Goal: Task Accomplishment & Management: Use online tool/utility

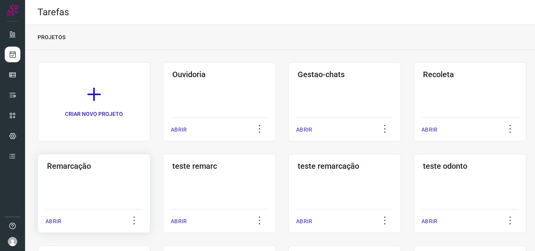
click at [122, 172] on div "Remarcação ABRIR" at bounding box center [94, 193] width 113 height 79
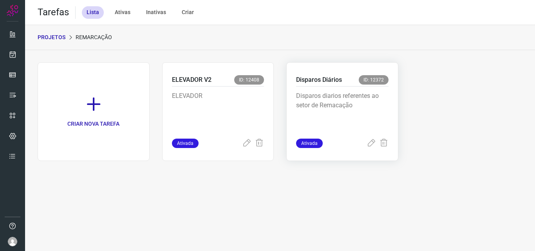
click at [323, 101] on p "Disparos diarios referentes ao setor de Remacação" at bounding box center [342, 110] width 92 height 39
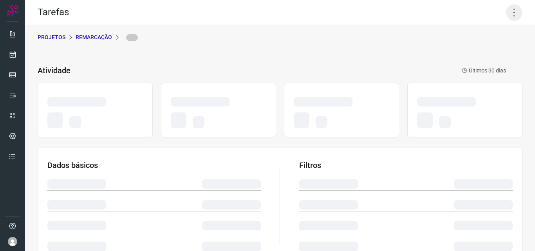
click at [516, 16] on icon at bounding box center [514, 12] width 16 height 16
click at [510, 14] on icon at bounding box center [514, 12] width 16 height 16
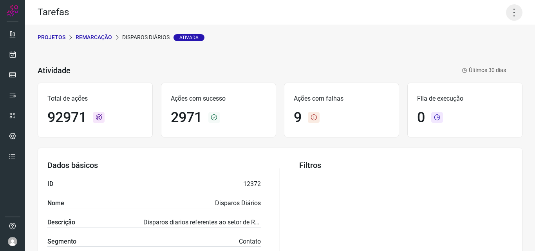
click at [510, 14] on icon at bounding box center [514, 12] width 16 height 16
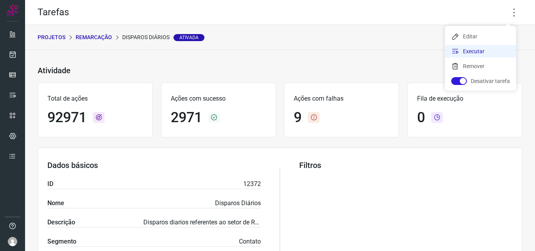
click at [494, 51] on li "Executar" at bounding box center [480, 51] width 71 height 13
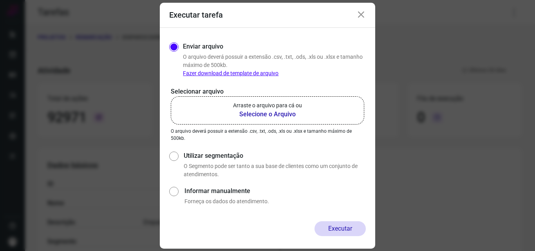
click at [267, 112] on b "Selecione o Arquivo" at bounding box center [267, 114] width 69 height 9
click at [0, 0] on input "Arraste o arquivo para cá ou Selecione o Arquivo" at bounding box center [0, 0] width 0 height 0
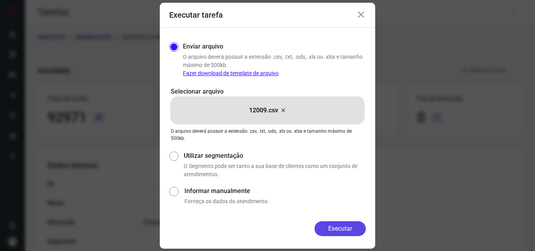
click at [338, 226] on button "Executar" at bounding box center [339, 228] width 51 height 15
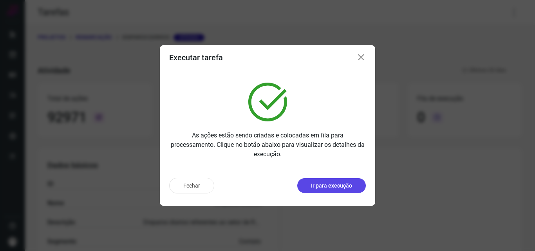
click at [329, 183] on p "Ir para execução" at bounding box center [331, 186] width 41 height 8
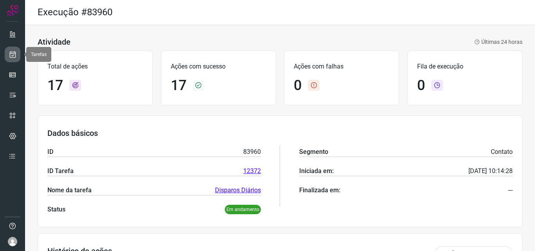
click at [14, 52] on icon at bounding box center [13, 55] width 8 height 8
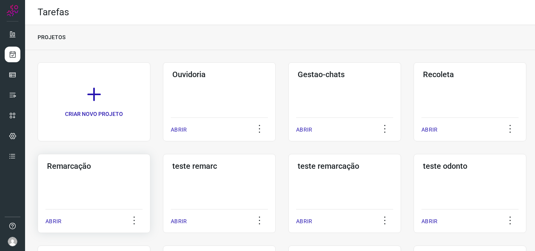
click at [90, 172] on div "Remarcação ABRIR" at bounding box center [94, 193] width 113 height 79
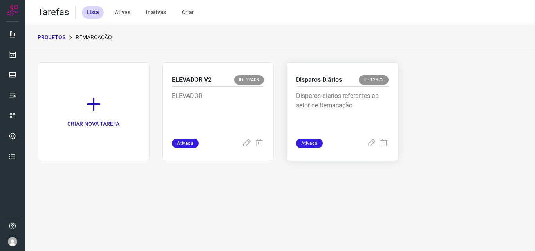
click at [324, 75] on div "Disparos Diários ID: 12372 Disparos diarios referentes ao setor de Remacação At…" at bounding box center [342, 111] width 112 height 99
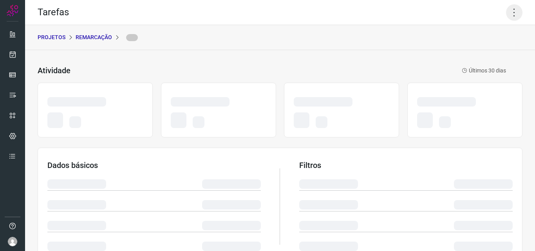
click at [510, 17] on icon at bounding box center [514, 12] width 16 height 16
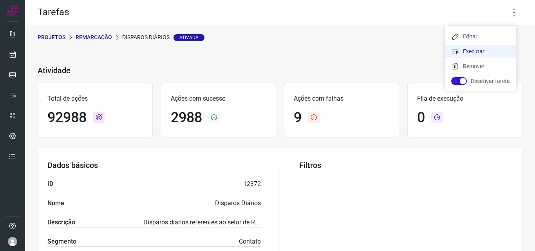
click at [467, 52] on li "Executar" at bounding box center [480, 51] width 71 height 13
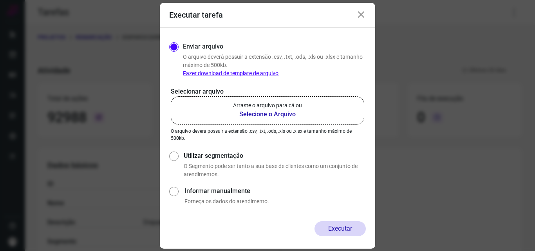
click at [286, 112] on b "Selecione o Arquivo" at bounding box center [267, 114] width 69 height 9
click at [0, 0] on input "Arraste o arquivo para cá ou Selecione o Arquivo" at bounding box center [0, 0] width 0 height 0
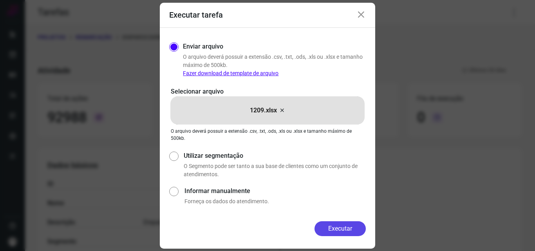
click at [344, 234] on button "Executar" at bounding box center [339, 228] width 51 height 15
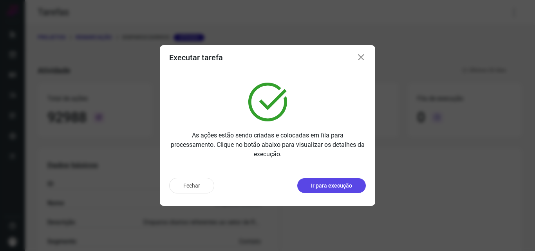
click at [337, 187] on p "Ir para execução" at bounding box center [331, 186] width 41 height 8
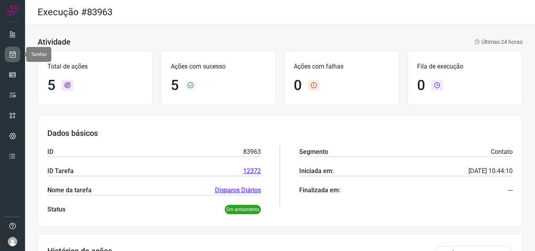
click at [18, 55] on link at bounding box center [13, 55] width 16 height 16
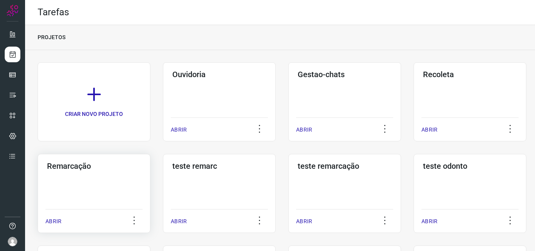
click at [121, 170] on h3 "Remarcação" at bounding box center [94, 165] width 94 height 9
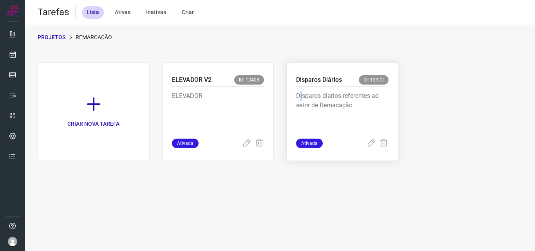
click at [302, 95] on p "Disparos diarios referentes ao setor de Remacação" at bounding box center [342, 110] width 92 height 39
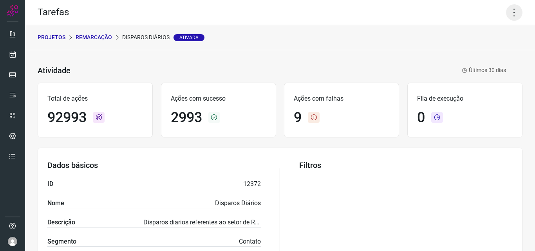
click at [508, 14] on icon at bounding box center [514, 12] width 16 height 16
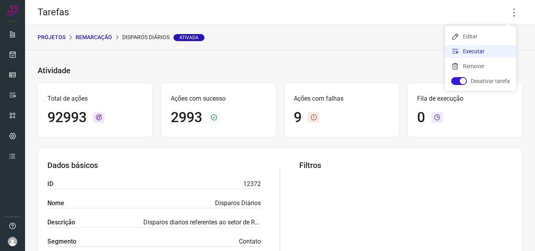
click at [490, 49] on li "Executar" at bounding box center [480, 51] width 71 height 13
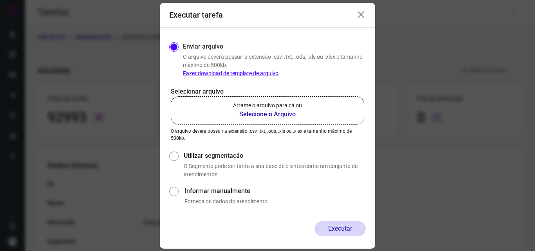
click at [272, 114] on b "Selecione o Arquivo" at bounding box center [267, 114] width 69 height 9
click at [0, 0] on input "Arraste o arquivo para cá ou Selecione o Arquivo" at bounding box center [0, 0] width 0 height 0
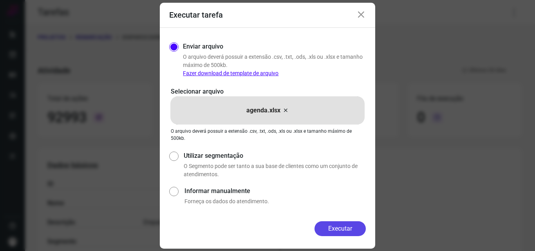
click at [354, 229] on button "Executar" at bounding box center [339, 228] width 51 height 15
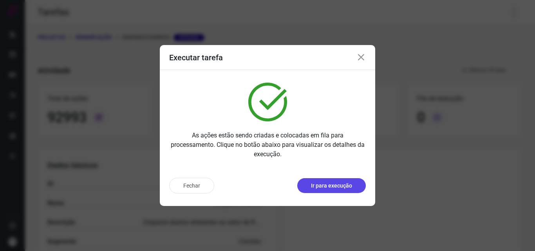
click at [336, 186] on p "Ir para execução" at bounding box center [331, 186] width 41 height 8
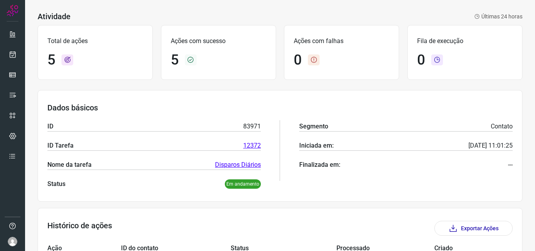
scroll to position [39, 0]
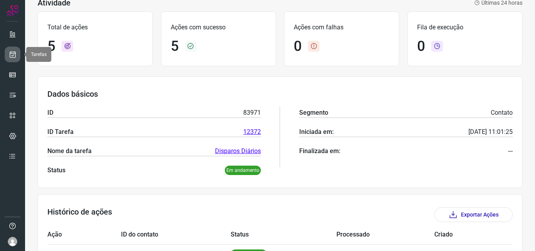
click at [14, 59] on link at bounding box center [13, 55] width 16 height 16
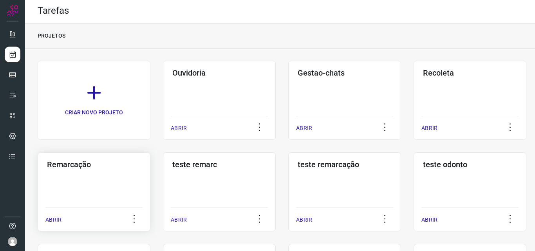
click at [110, 164] on h3 "Remarcação" at bounding box center [94, 164] width 94 height 9
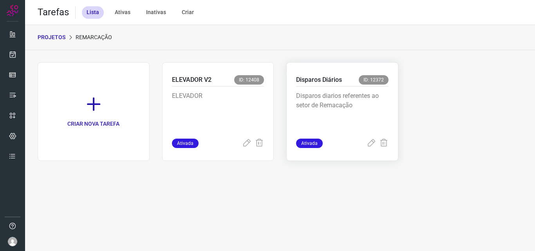
click at [323, 95] on p "Disparos diarios referentes ao setor de Remacação" at bounding box center [342, 110] width 92 height 39
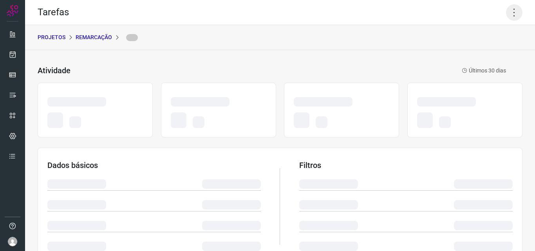
click at [510, 10] on icon at bounding box center [514, 12] width 16 height 16
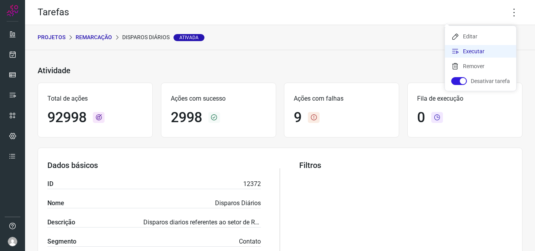
click at [490, 53] on li "Executar" at bounding box center [480, 51] width 71 height 13
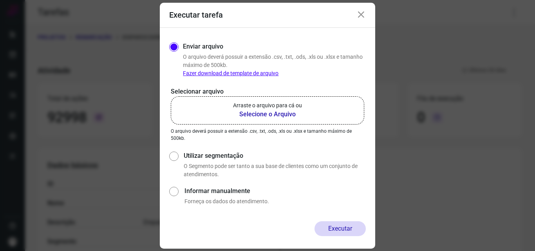
click at [283, 113] on b "Selecione o Arquivo" at bounding box center [267, 114] width 69 height 9
click at [0, 0] on input "Arraste o arquivo para cá ou Selecione o Arquivo" at bounding box center [0, 0] width 0 height 0
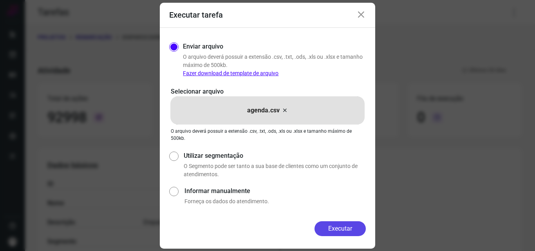
click at [345, 224] on button "Executar" at bounding box center [339, 228] width 51 height 15
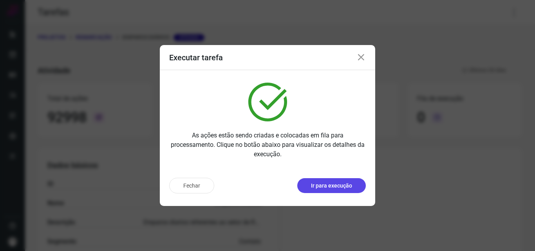
click at [322, 185] on p "Ir para execução" at bounding box center [331, 186] width 41 height 8
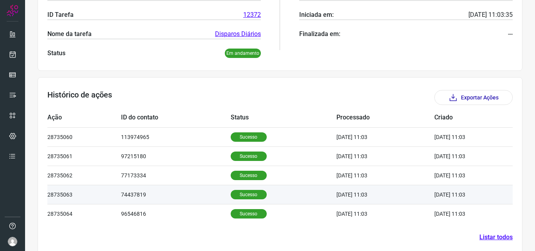
scroll to position [168, 0]
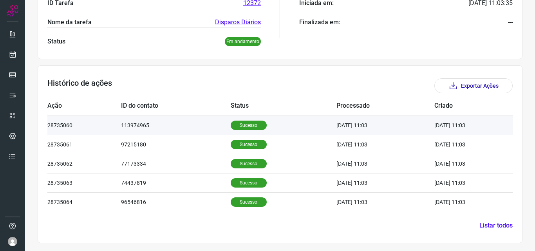
click at [242, 128] on p "Sucesso" at bounding box center [249, 125] width 36 height 9
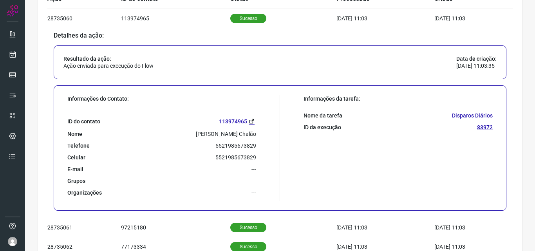
scroll to position [286, 0]
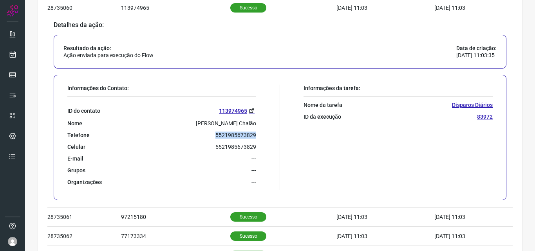
drag, startPoint x: 214, startPoint y: 136, endPoint x: 254, endPoint y: 137, distance: 40.0
click at [254, 137] on div "Informações do Contato: ID do contato 113974965 Nome Rosemery Chalão Telefone 5…" at bounding box center [171, 138] width 217 height 106
copy p "5521985673829"
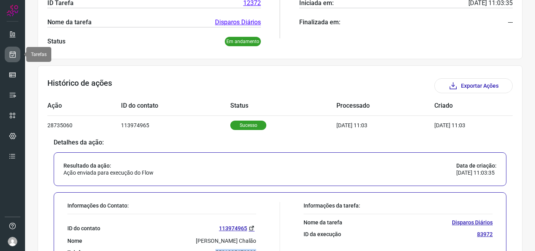
click at [14, 56] on icon at bounding box center [13, 55] width 8 height 8
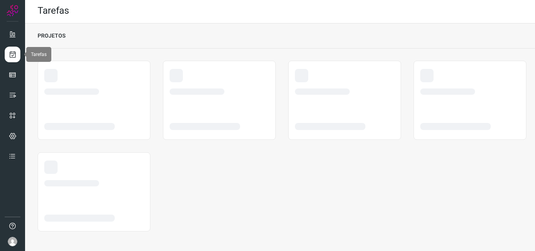
scroll to position [2, 0]
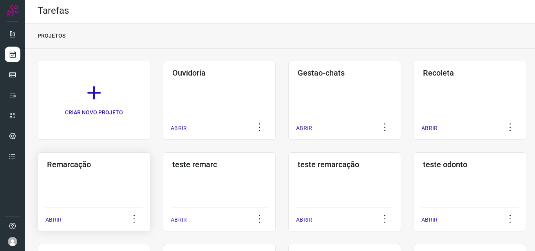
click at [90, 170] on div "Remarcação ABRIR" at bounding box center [94, 191] width 113 height 79
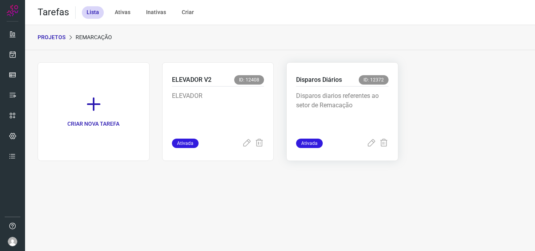
click at [350, 105] on p "Disparos diarios referentes ao setor de Remacação" at bounding box center [342, 110] width 92 height 39
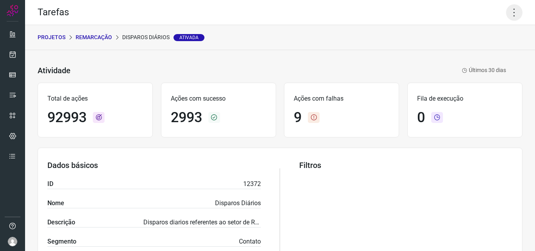
click at [510, 13] on icon at bounding box center [514, 12] width 16 height 16
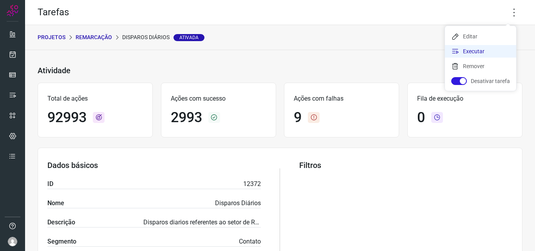
click at [474, 50] on li "Executar" at bounding box center [480, 51] width 71 height 13
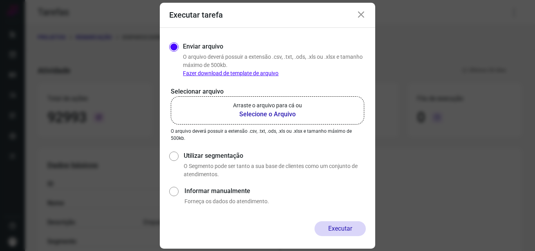
click at [260, 114] on b "Selecione o Arquivo" at bounding box center [267, 114] width 69 height 9
click at [0, 0] on input "Arraste o arquivo para cá ou Selecione o Arquivo" at bounding box center [0, 0] width 0 height 0
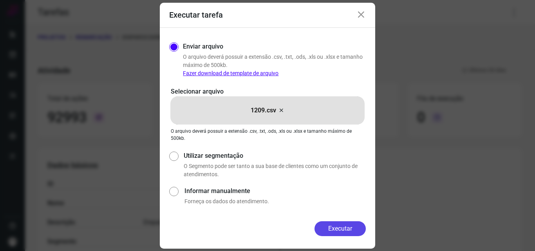
click at [339, 228] on button "Executar" at bounding box center [339, 228] width 51 height 15
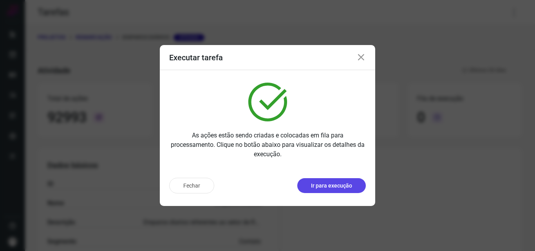
click at [328, 184] on p "Ir para execução" at bounding box center [331, 186] width 41 height 8
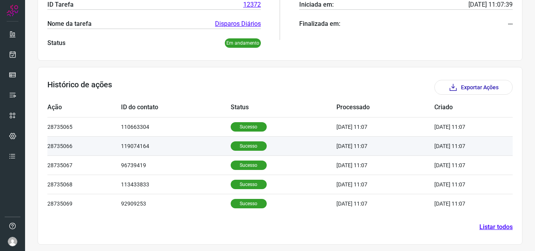
scroll to position [168, 0]
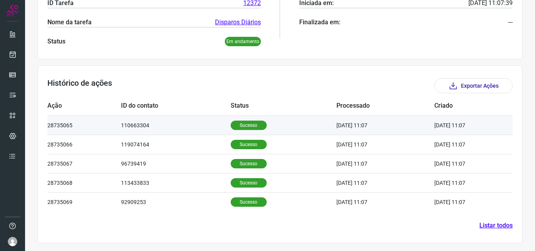
click at [238, 129] on p "Sucesso" at bounding box center [249, 125] width 36 height 9
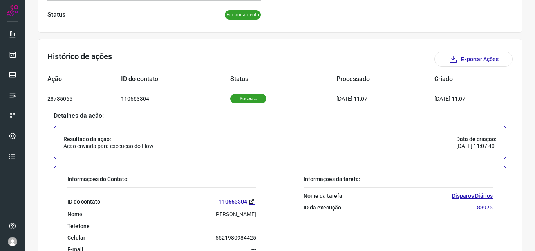
scroll to position [286, 0]
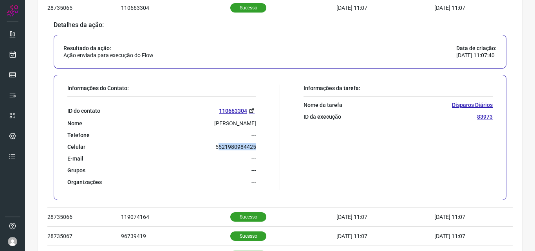
drag, startPoint x: 215, startPoint y: 148, endPoint x: 254, endPoint y: 149, distance: 38.4
click at [254, 149] on div "Informações do Contato: ID do contato 110663304 Nome [PERSON_NAME] Telefone ---…" at bounding box center [171, 138] width 217 height 106
click at [261, 144] on div "Informações do Contato: ID do contato 110663304 Nome [PERSON_NAME] Telefone ---…" at bounding box center [171, 138] width 217 height 106
drag, startPoint x: 214, startPoint y: 146, endPoint x: 257, endPoint y: 148, distance: 42.7
click at [257, 148] on div "Informações do Contato: ID do contato 110663304 Nome [PERSON_NAME] Telefone ---…" at bounding box center [171, 138] width 217 height 106
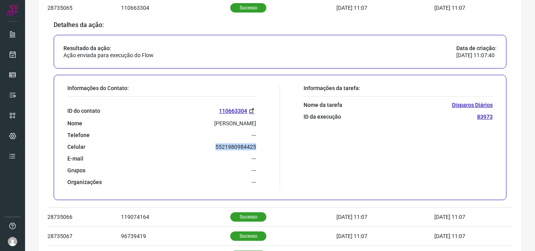
copy p "5521980984425"
click at [5, 56] on link at bounding box center [13, 55] width 16 height 16
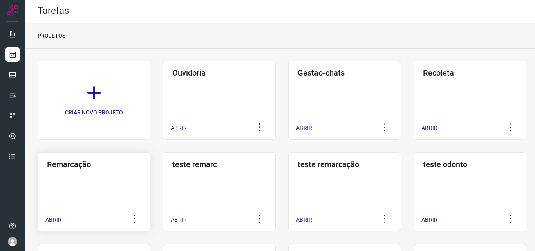
click at [86, 190] on div "Remarcação ABRIR" at bounding box center [94, 191] width 113 height 79
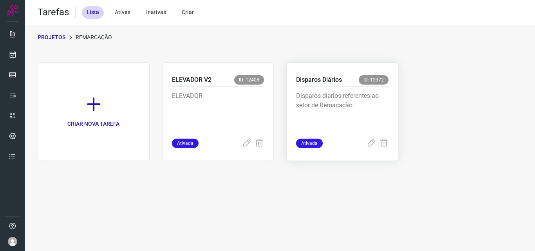
click at [347, 89] on div "Disparos diarios referentes ao setor de Remacação" at bounding box center [342, 113] width 92 height 52
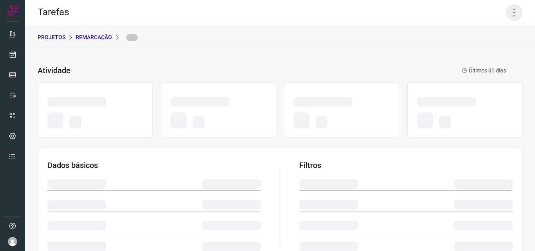
click at [506, 18] on icon at bounding box center [514, 12] width 16 height 16
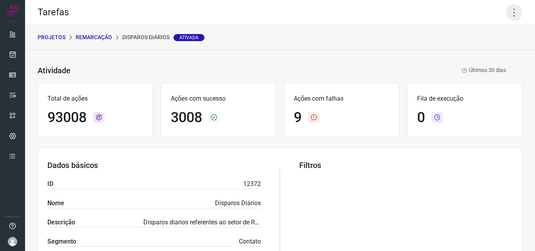
click at [509, 8] on icon at bounding box center [514, 12] width 16 height 16
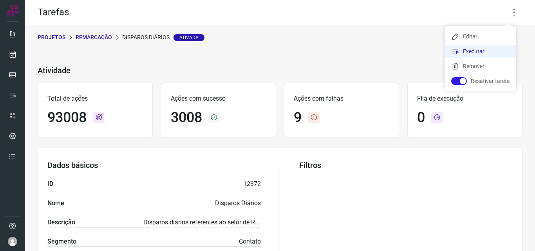
click at [480, 51] on li "Executar" at bounding box center [480, 51] width 71 height 13
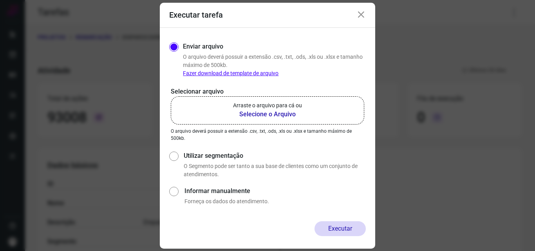
click at [264, 112] on b "Selecione o Arquivo" at bounding box center [267, 114] width 69 height 9
click at [0, 0] on input "Arraste o arquivo para cá ou Selecione o Arquivo" at bounding box center [0, 0] width 0 height 0
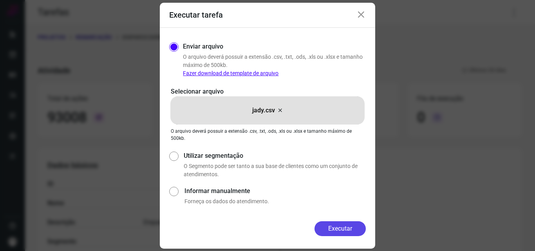
click at [342, 229] on button "Executar" at bounding box center [339, 228] width 51 height 15
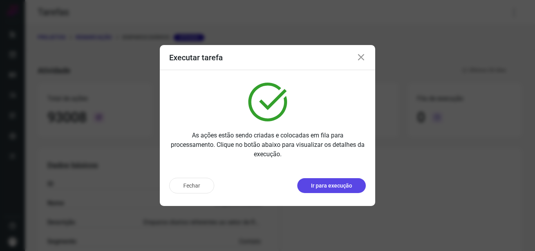
drag, startPoint x: 323, startPoint y: 197, endPoint x: 324, endPoint y: 193, distance: 4.8
click at [324, 197] on div "Fechar Ir para execução" at bounding box center [267, 189] width 215 height 34
click at [324, 192] on button "Ir para execução" at bounding box center [331, 185] width 69 height 15
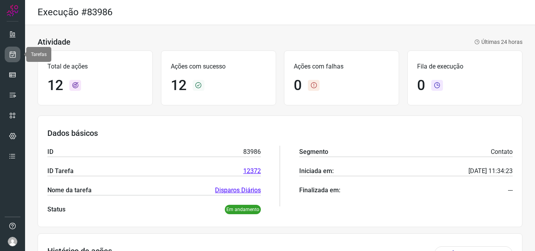
click at [20, 54] on link at bounding box center [13, 55] width 16 height 16
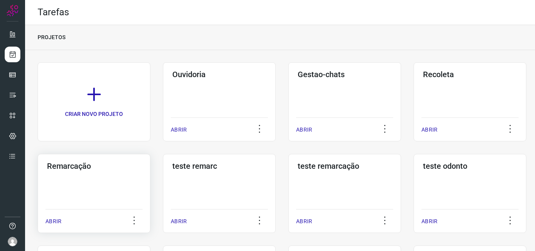
click at [112, 190] on div "Remarcação ABRIR" at bounding box center [94, 193] width 113 height 79
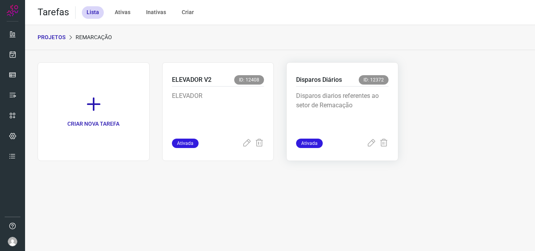
click at [313, 96] on p "Disparos diarios referentes ao setor de Remacação" at bounding box center [342, 110] width 92 height 39
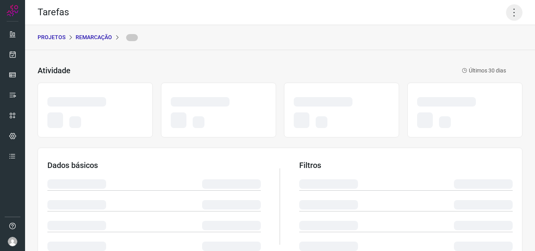
click at [507, 16] on icon at bounding box center [514, 12] width 16 height 16
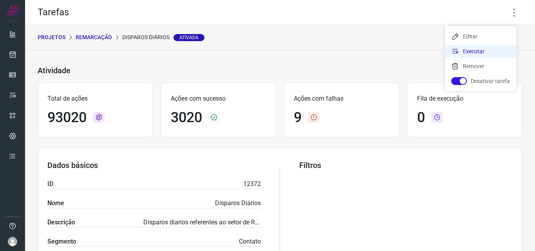
click at [493, 50] on li "Executar" at bounding box center [480, 51] width 71 height 13
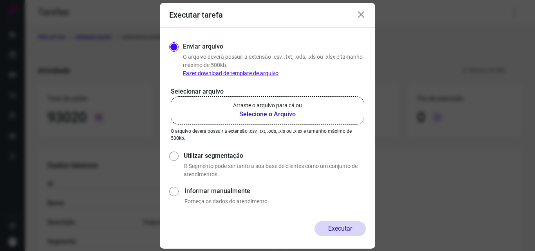
click at [276, 114] on b "Selecione o Arquivo" at bounding box center [267, 114] width 69 height 9
click at [0, 0] on input "Arraste o arquivo para cá ou Selecione o Arquivo" at bounding box center [0, 0] width 0 height 0
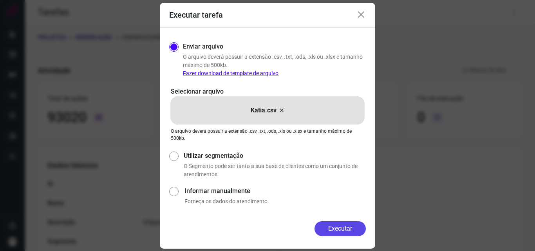
click at [334, 230] on button "Executar" at bounding box center [339, 228] width 51 height 15
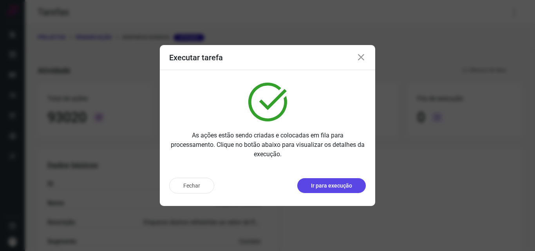
click at [321, 184] on p "Ir para execução" at bounding box center [331, 186] width 41 height 8
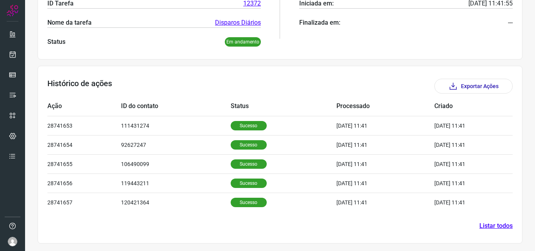
scroll to position [168, 0]
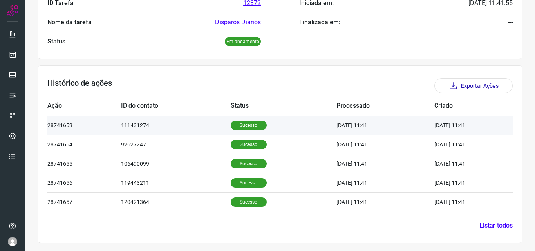
click at [240, 119] on td "Sucesso" at bounding box center [284, 125] width 106 height 19
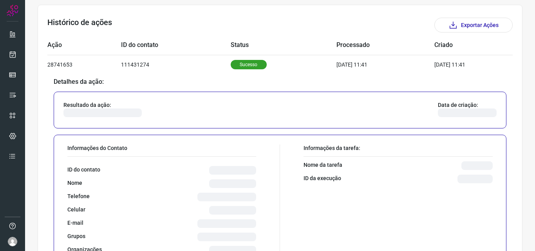
scroll to position [286, 0]
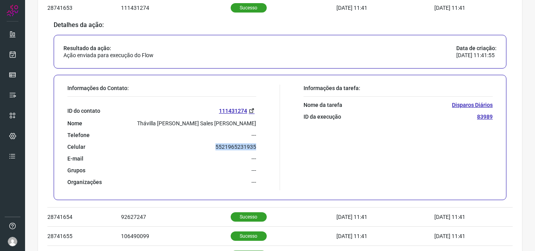
drag, startPoint x: 214, startPoint y: 147, endPoint x: 255, endPoint y: 150, distance: 40.5
click at [255, 150] on div "Informações do Contato: ID do contato 111431274 Nome Thávilla [PERSON_NAME] Sal…" at bounding box center [171, 138] width 217 height 106
copy p "5521965231935"
click at [16, 58] on link at bounding box center [13, 55] width 16 height 16
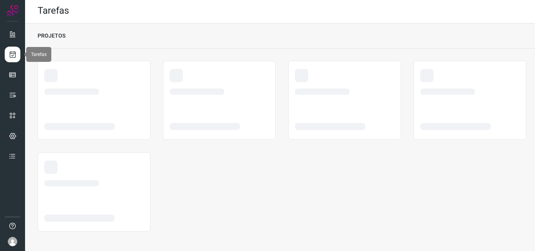
scroll to position [2, 0]
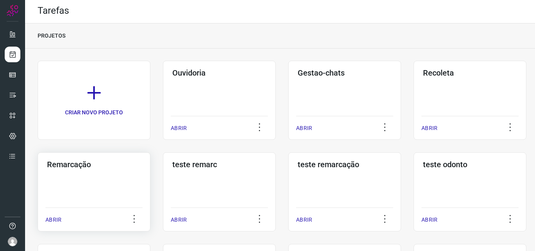
click at [108, 163] on h3 "Remarcação" at bounding box center [94, 164] width 94 height 9
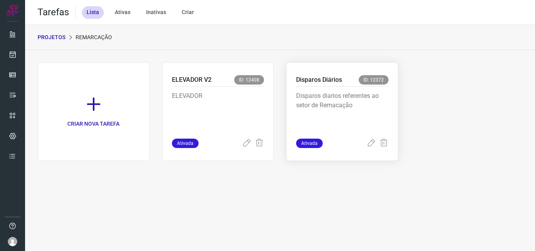
click at [374, 91] on div "Disparos diarios referentes ao setor de Remacação" at bounding box center [342, 113] width 92 height 52
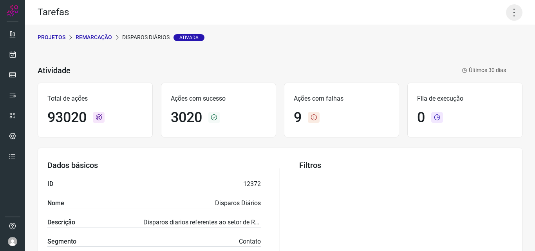
click at [509, 12] on icon at bounding box center [514, 12] width 16 height 16
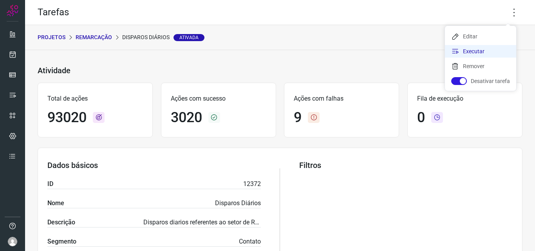
click at [484, 54] on li "Executar" at bounding box center [480, 51] width 71 height 13
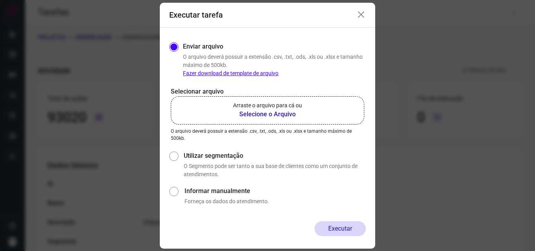
click at [287, 110] on b "Selecione o Arquivo" at bounding box center [267, 114] width 69 height 9
click at [0, 0] on input "Arraste o arquivo para cá ou Selecione o Arquivo" at bounding box center [0, 0] width 0 height 0
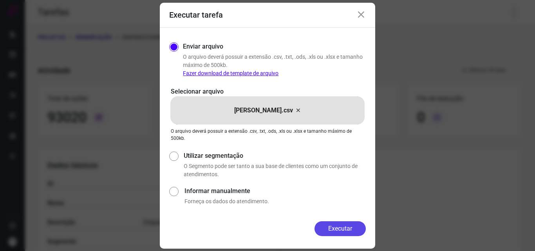
click at [340, 228] on button "Executar" at bounding box center [339, 228] width 51 height 15
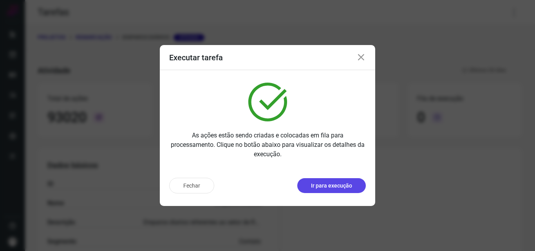
click at [354, 187] on button "Ir para execução" at bounding box center [331, 185] width 69 height 15
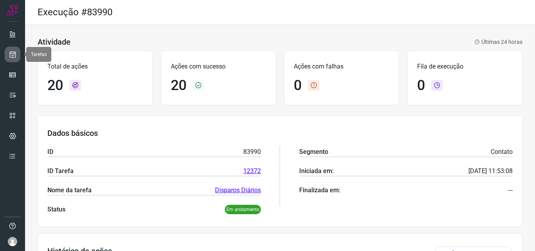
click at [14, 56] on icon at bounding box center [13, 55] width 8 height 8
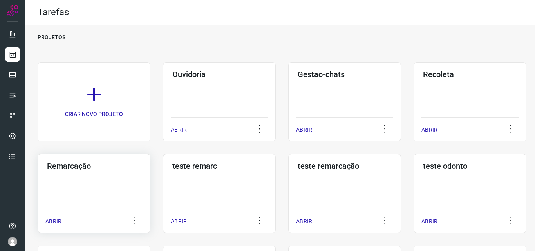
click at [95, 172] on div "Remarcação ABRIR" at bounding box center [94, 193] width 113 height 79
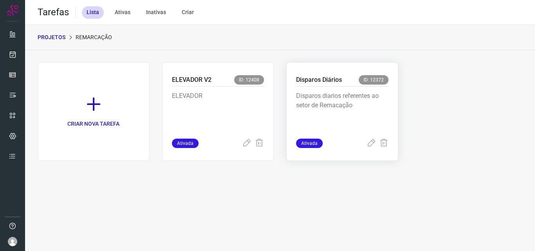
click at [355, 101] on p "Disparos diarios referentes ao setor de Remacação" at bounding box center [342, 110] width 92 height 39
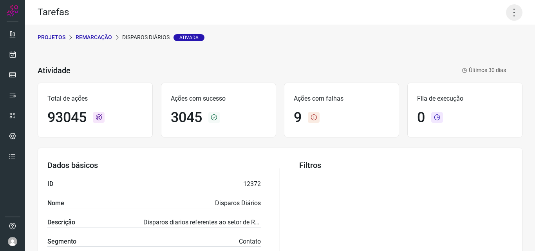
click at [512, 13] on icon at bounding box center [514, 12] width 16 height 16
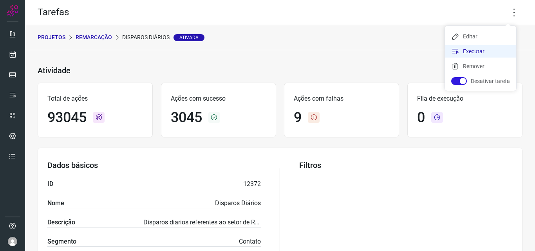
click at [481, 52] on li "Executar" at bounding box center [480, 51] width 71 height 13
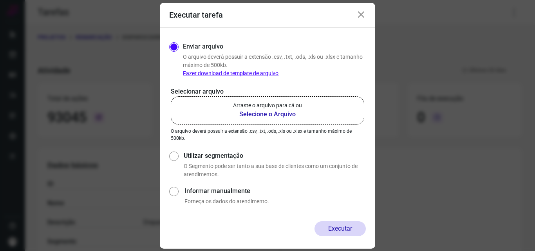
click at [274, 110] on b "Selecione o Arquivo" at bounding box center [267, 114] width 69 height 9
click at [0, 0] on input "Arraste o arquivo para cá ou Selecione o Arquivo" at bounding box center [0, 0] width 0 height 0
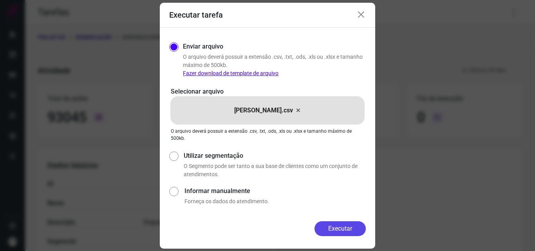
click at [346, 228] on button "Executar" at bounding box center [339, 228] width 51 height 15
